Goal: Task Accomplishment & Management: Manage account settings

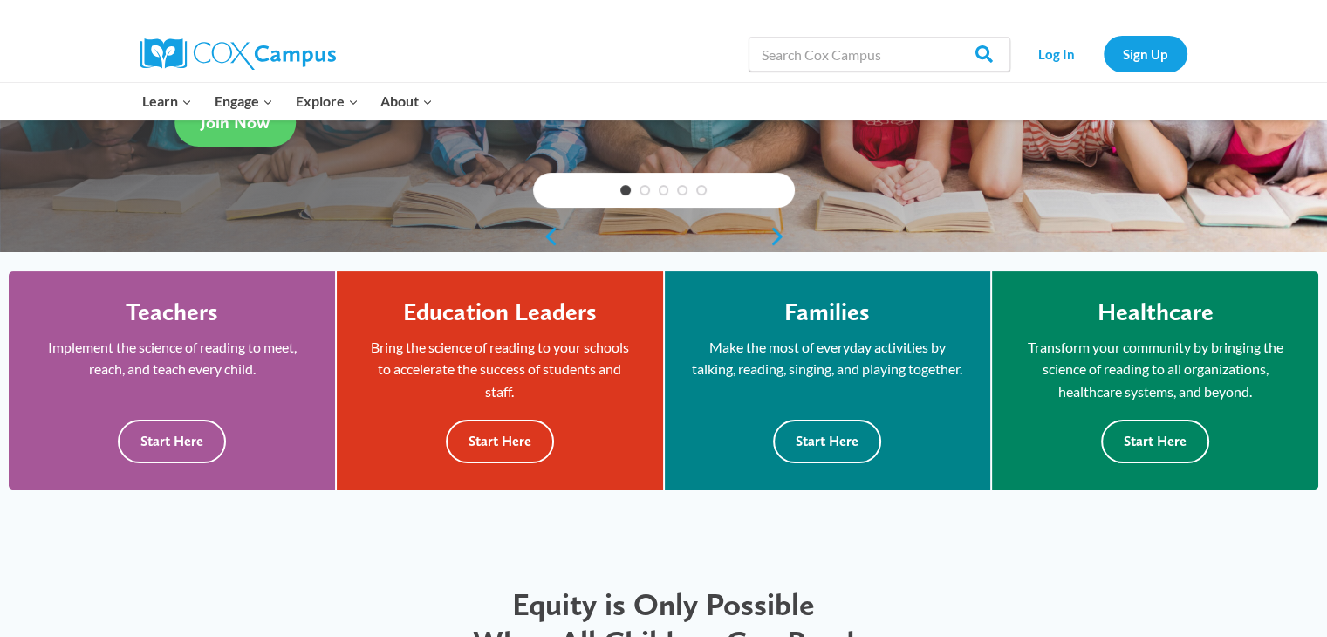
scroll to position [359, 0]
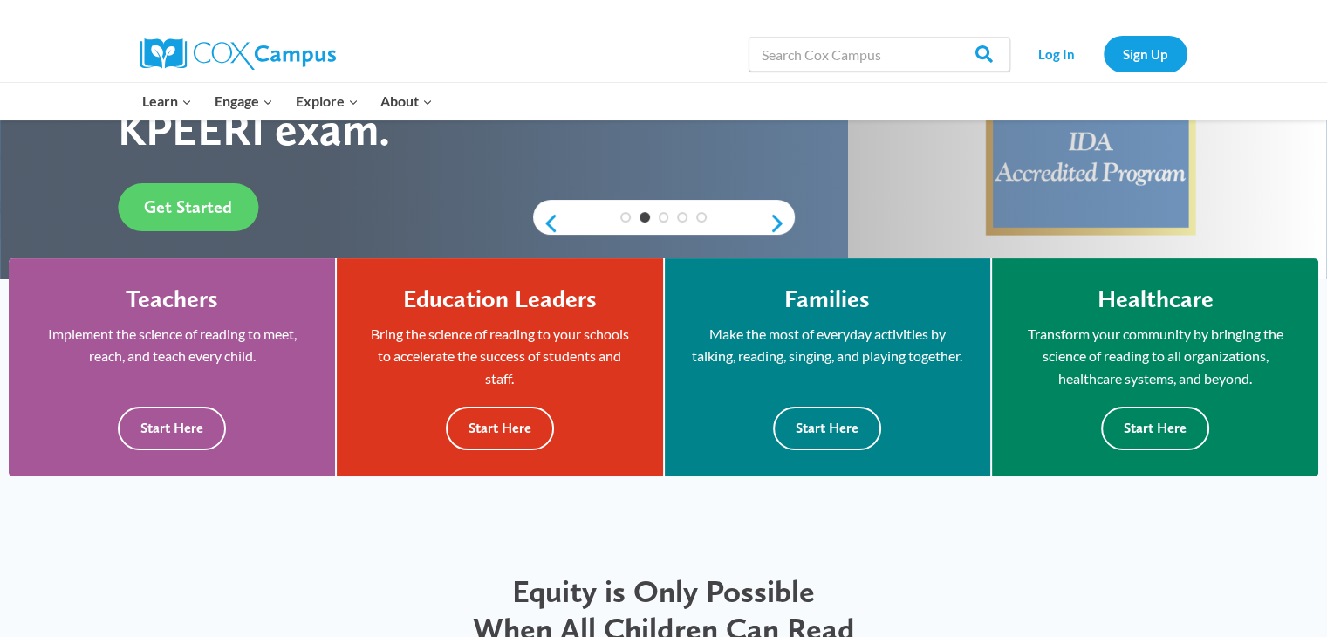
drag, startPoint x: 0, startPoint y: 0, endPoint x: 1339, endPoint y: 105, distance: 1343.3
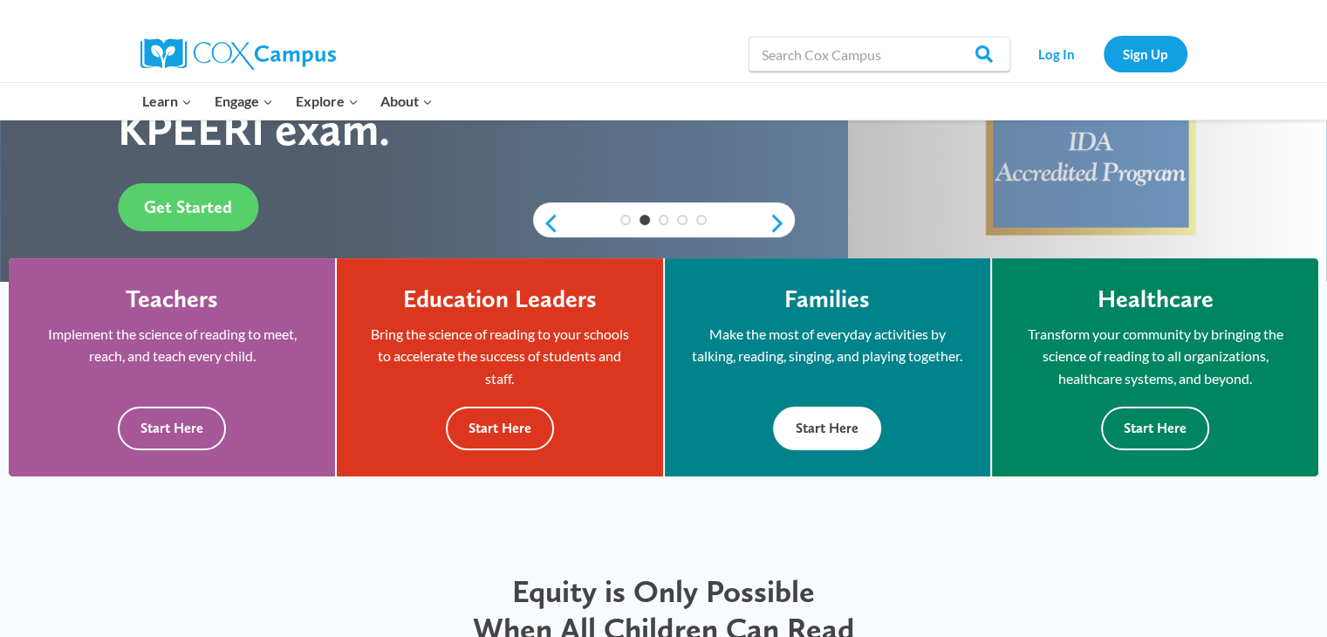
click at [831, 429] on button "Start Here" at bounding box center [827, 428] width 108 height 43
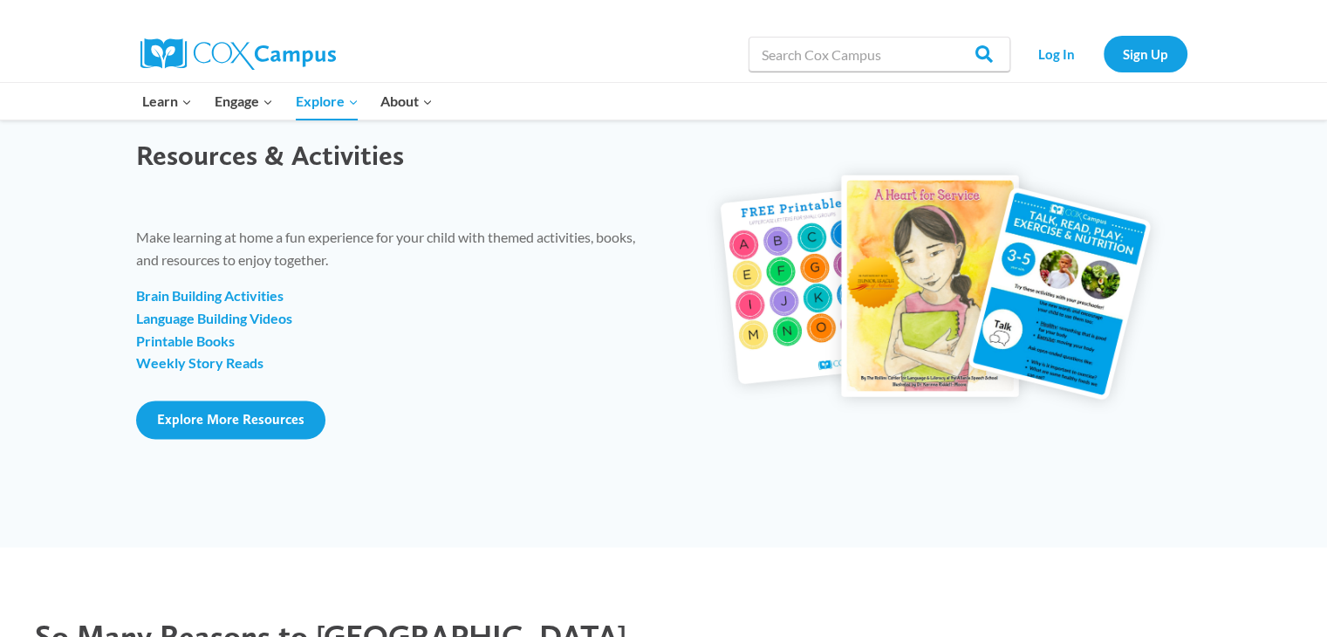
scroll to position [2108, 0]
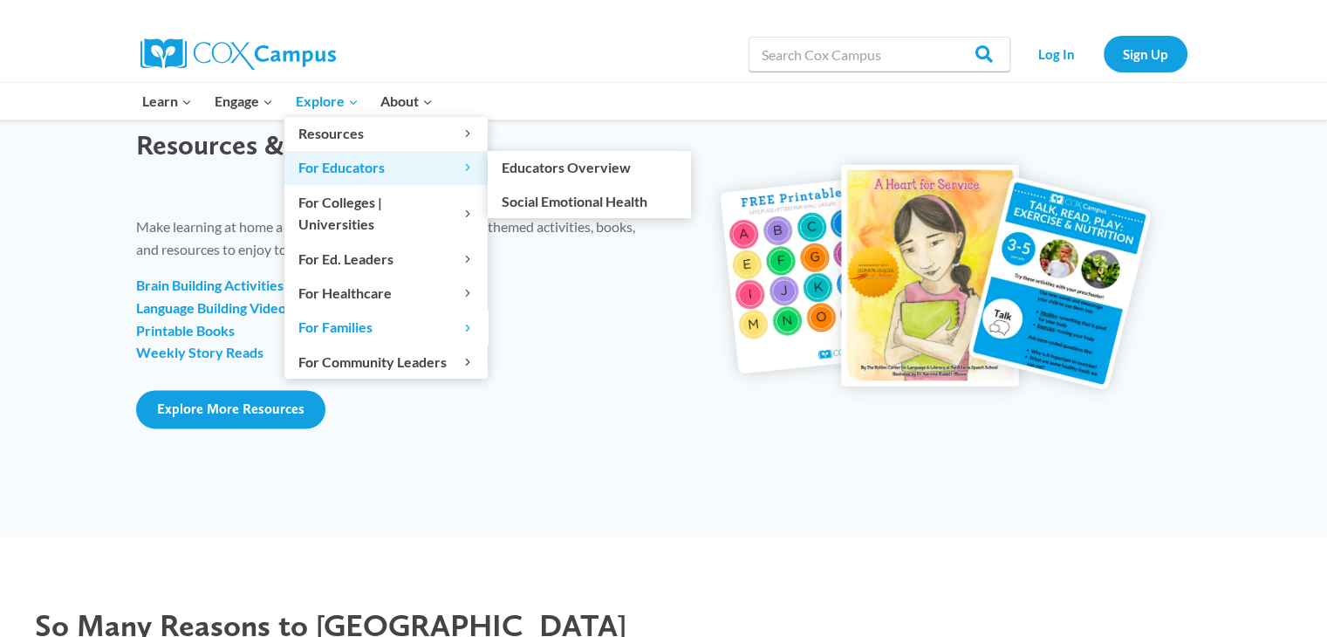
click at [373, 170] on span "For Educators Expand" at bounding box center [385, 167] width 175 height 23
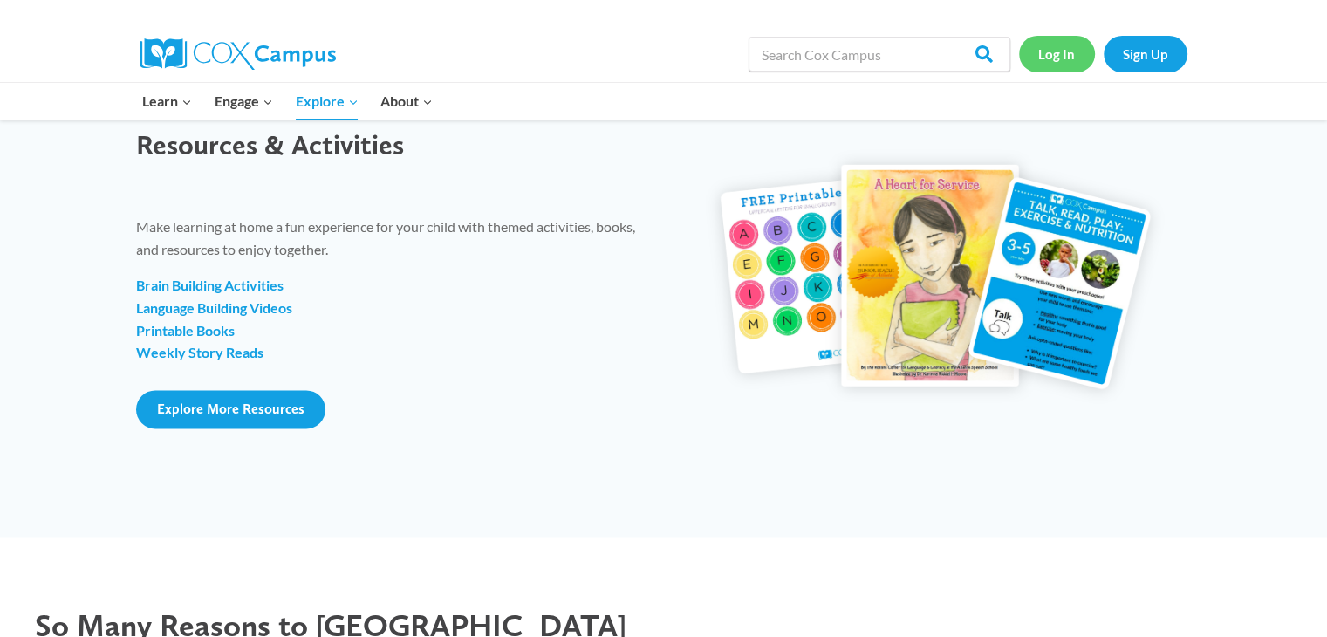
click at [1070, 47] on link "Log In" at bounding box center [1057, 54] width 76 height 36
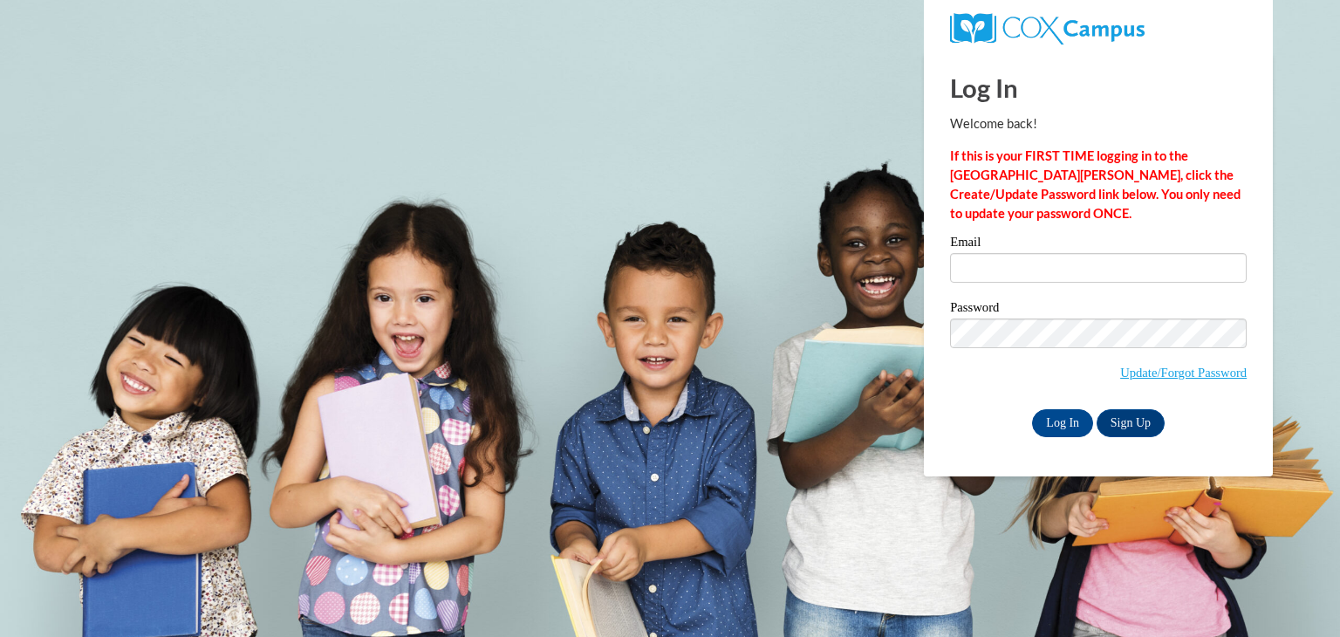
click at [1009, 263] on input "Email" at bounding box center [1098, 268] width 297 height 30
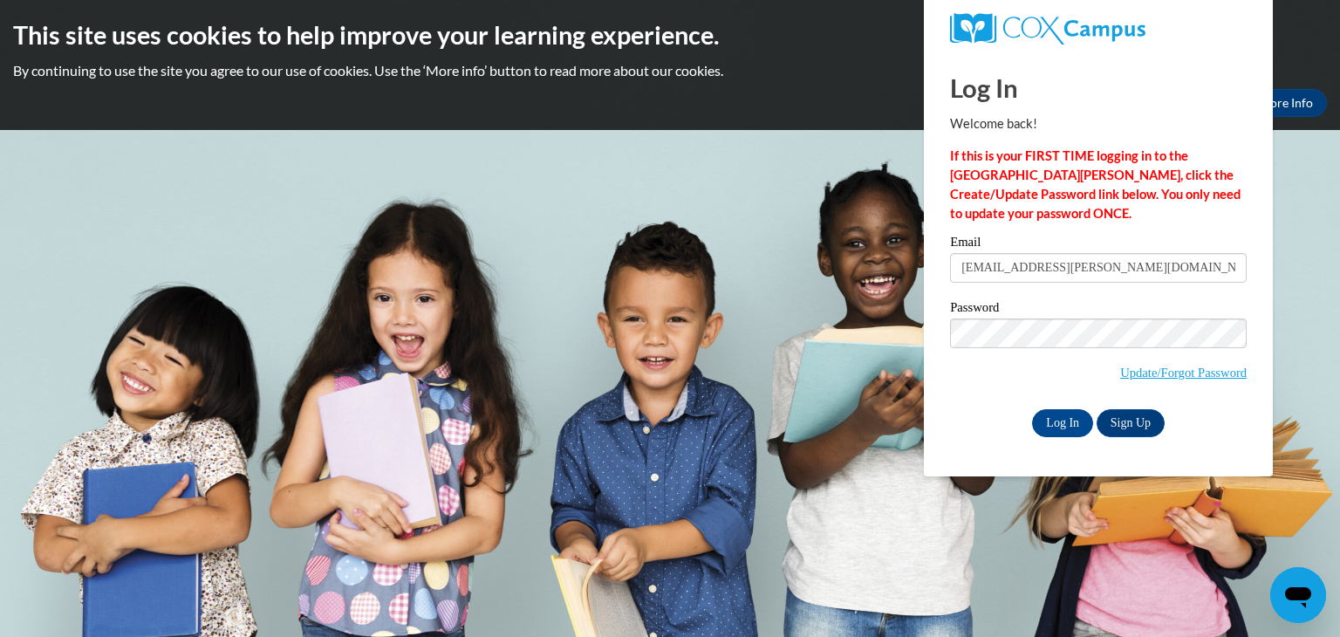
click at [824, 354] on body "This site uses cookies to help improve your learning experience. By continuing …" at bounding box center [670, 318] width 1340 height 637
type input "shannon-re.ismael@centralqueensacademy.org"
click at [1067, 424] on input "Log In" at bounding box center [1062, 423] width 61 height 28
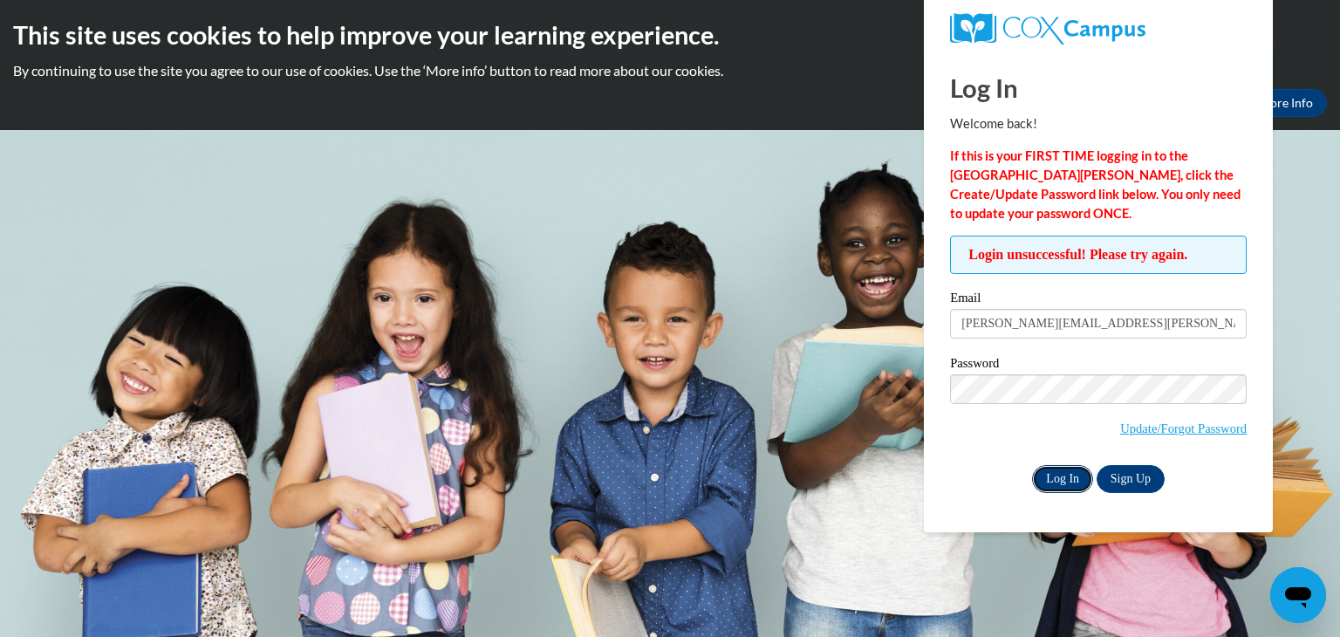
click at [1050, 479] on input "Log In" at bounding box center [1062, 479] width 61 height 28
click at [802, 168] on body "This site uses cookies to help improve your learning experience. By continuing …" at bounding box center [670, 318] width 1340 height 637
click at [784, 86] on div "This site uses cookies to help improve your learning experience. By continuing …" at bounding box center [670, 65] width 1340 height 130
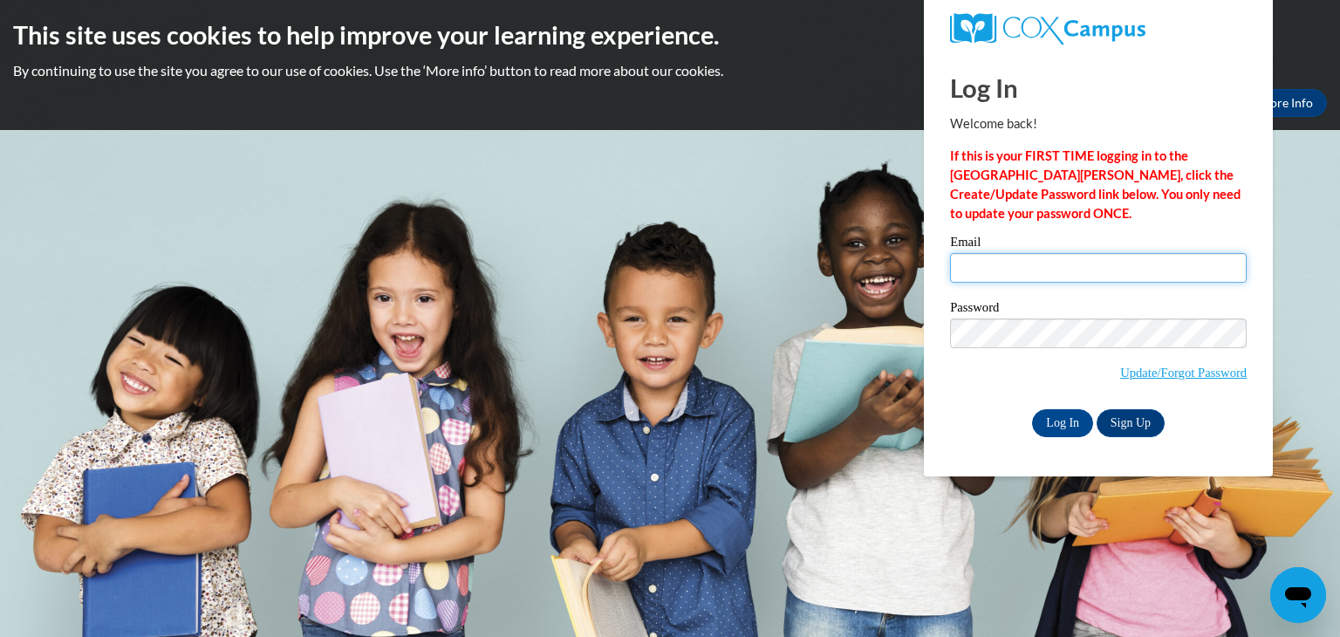
click at [1062, 273] on input "Email" at bounding box center [1098, 268] width 297 height 30
type input "shannon-re.ismael@centralqueensacademy.org"
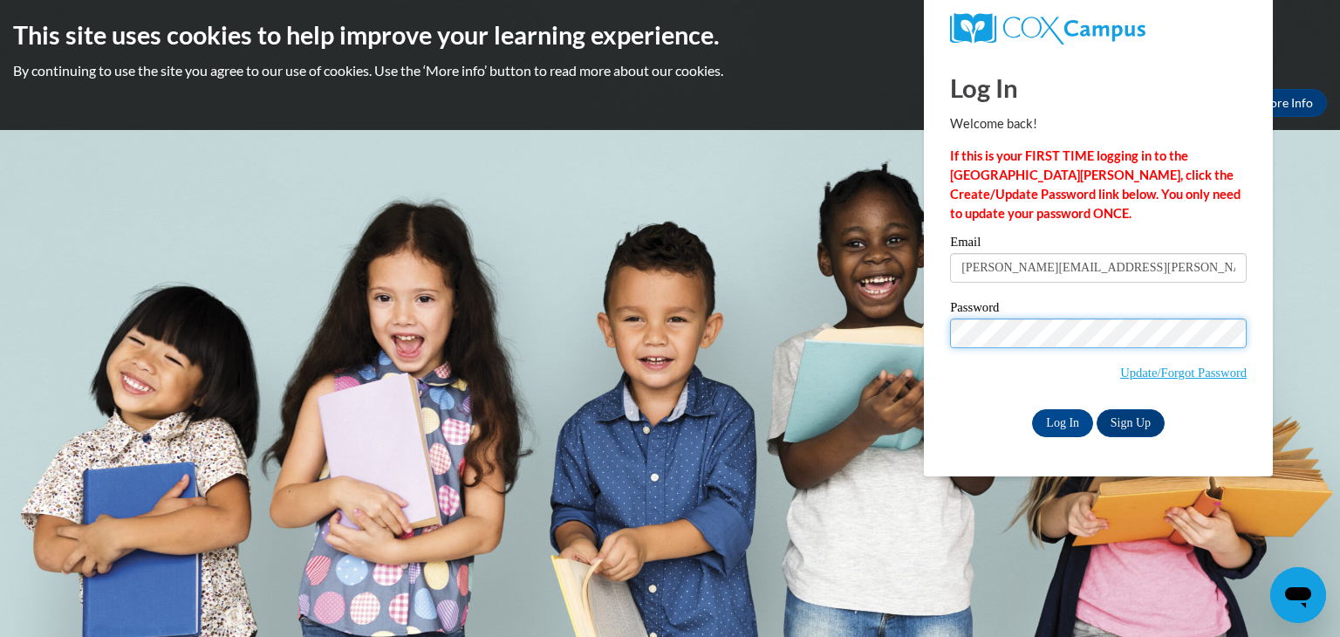
click at [935, 337] on div "Log In Welcome back! If this is your FIRST TIME logging in to the NEW Cox Campu…" at bounding box center [1098, 264] width 375 height 424
click at [1032, 409] on input "Log In" at bounding box center [1062, 423] width 61 height 28
click at [1297, 303] on body "This site uses cookies to help improve your learning experience. By continuing …" at bounding box center [670, 318] width 1340 height 637
click at [1050, 423] on input "Log In" at bounding box center [1062, 423] width 61 height 28
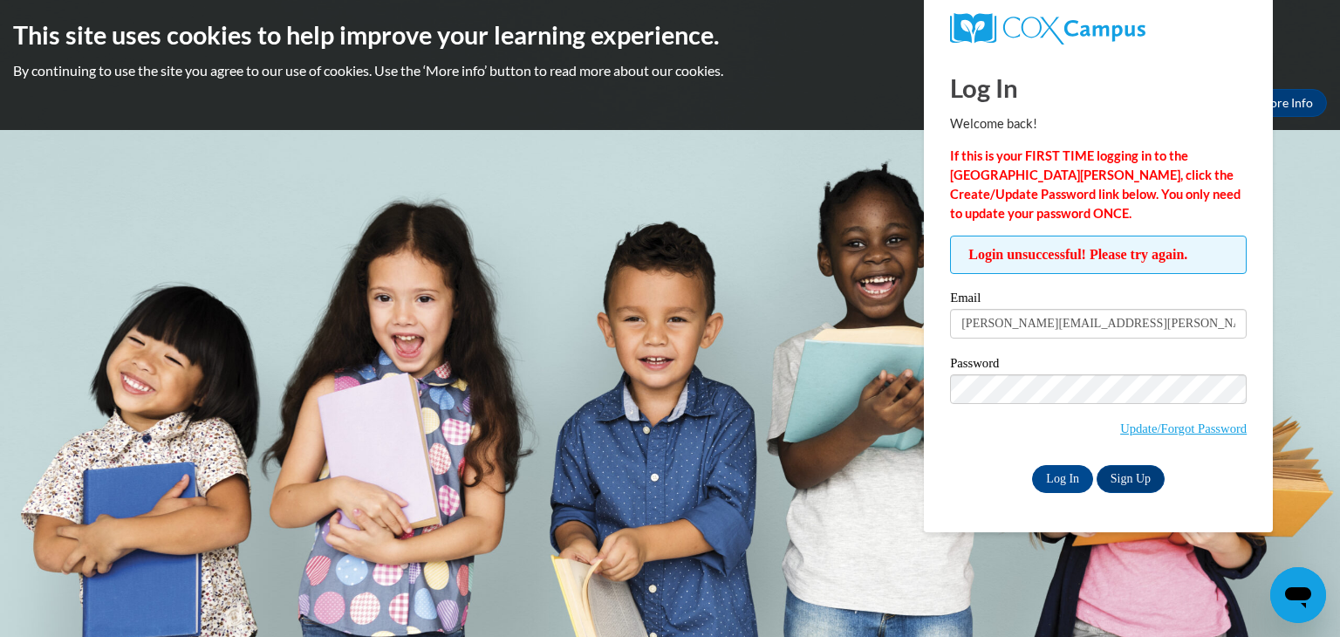
click at [1288, 308] on body "This site uses cookies to help improve your learning experience. By continuing …" at bounding box center [670, 318] width 1340 height 637
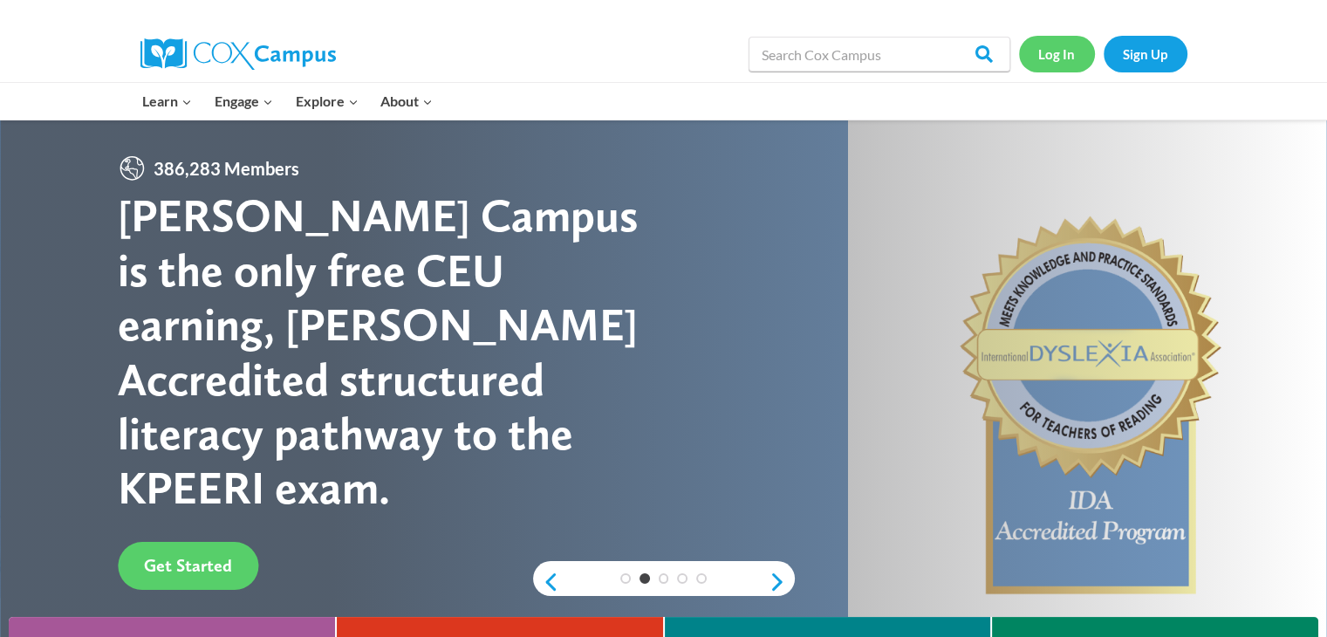
click at [1050, 58] on link "Log In" at bounding box center [1057, 54] width 76 height 36
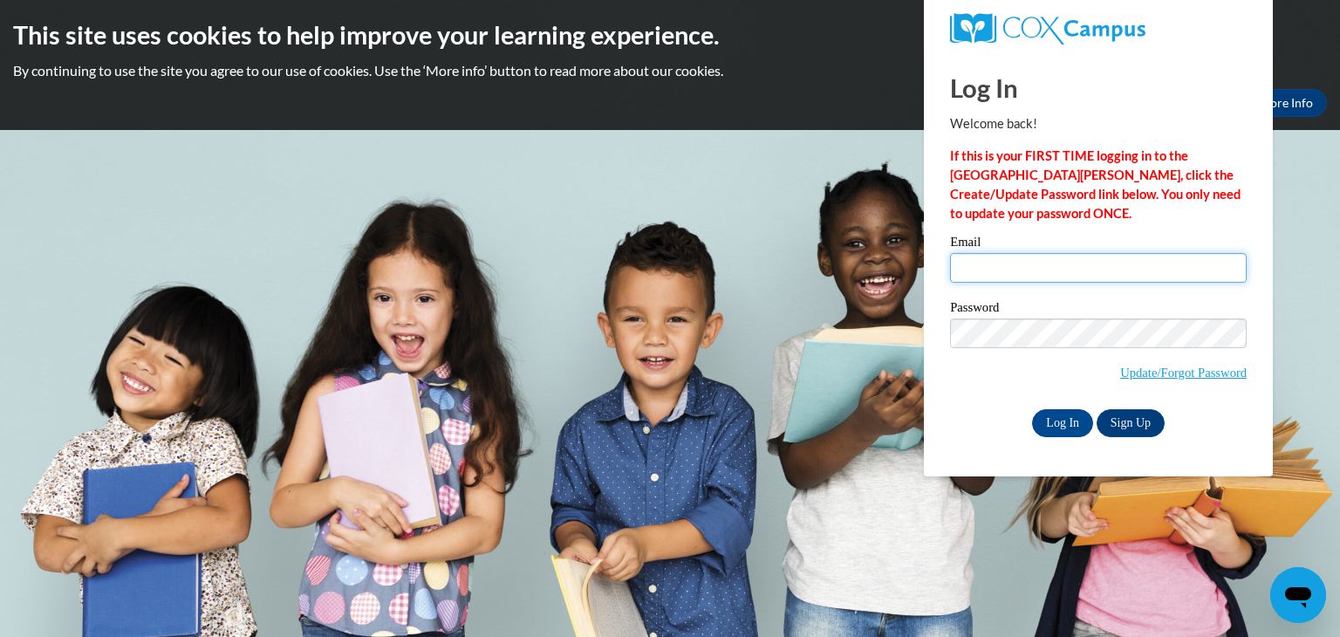
click at [1063, 269] on input "Email" at bounding box center [1098, 268] width 297 height 30
type input "[PERSON_NAME][EMAIL_ADDRESS][PERSON_NAME][DOMAIN_NAME]"
click at [1032, 409] on input "Log In" at bounding box center [1062, 423] width 61 height 28
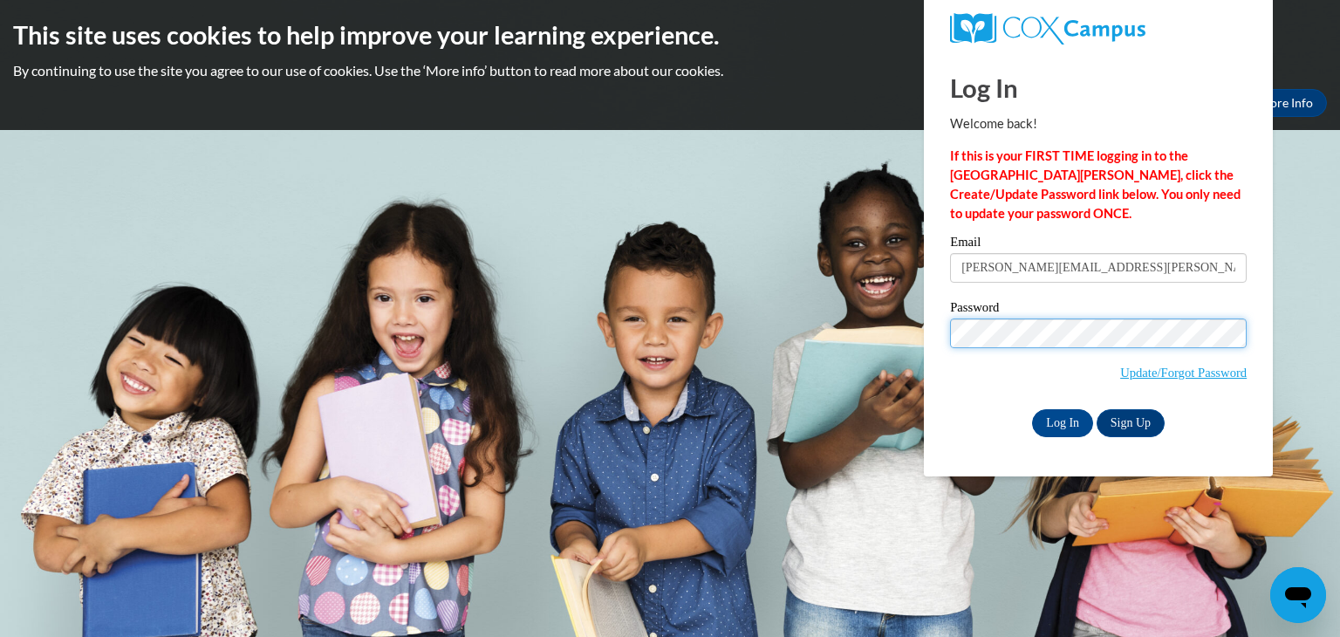
click at [1032, 409] on input "Log In" at bounding box center [1062, 423] width 61 height 28
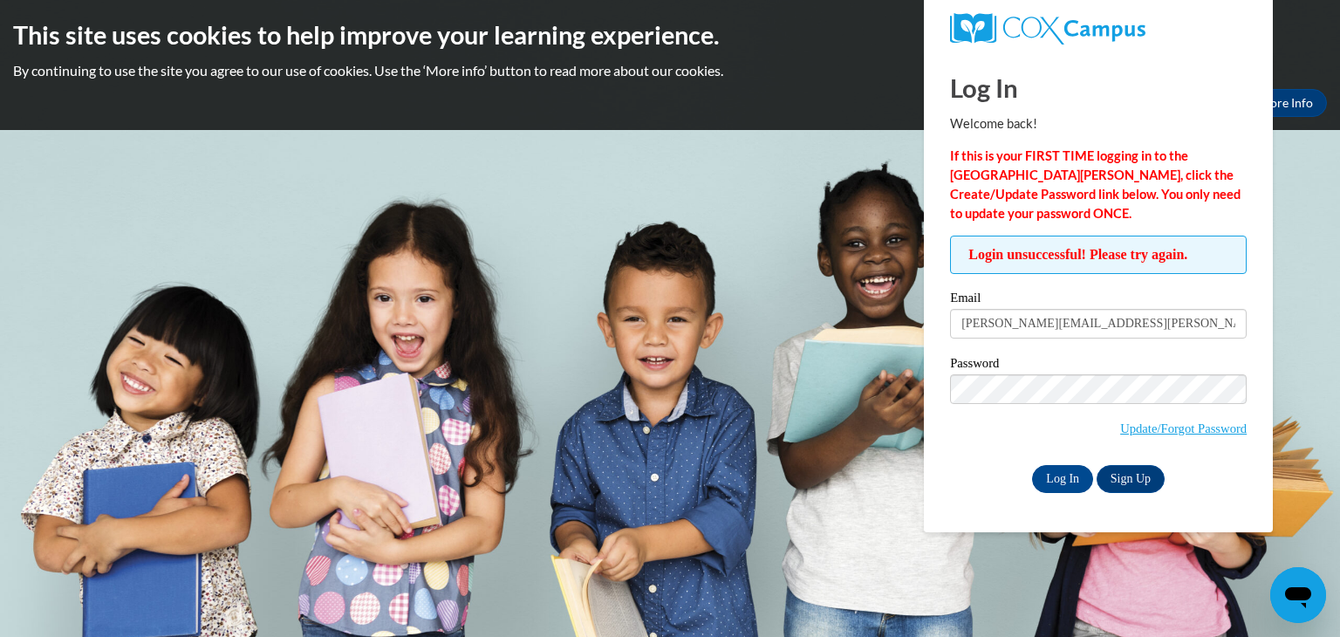
click at [836, 139] on body "This site uses cookies to help improve your learning experience. By continuing …" at bounding box center [670, 318] width 1340 height 637
